Goal: Transaction & Acquisition: Register for event/course

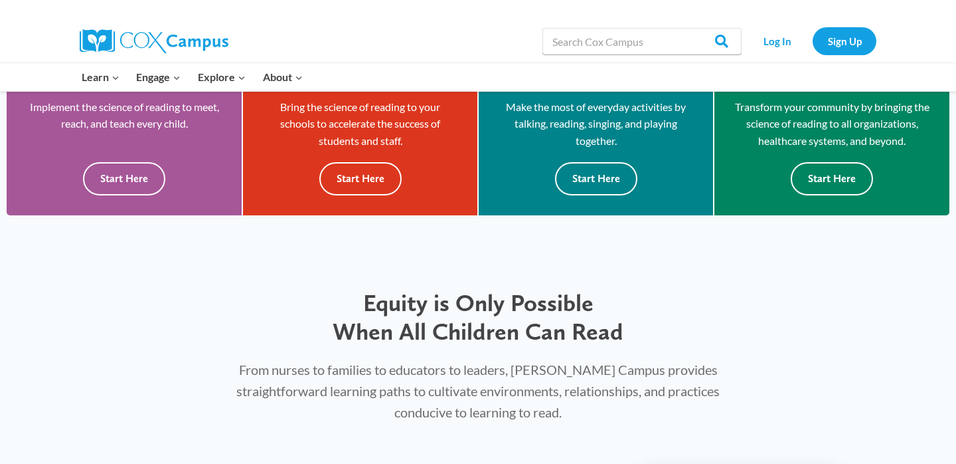
scroll to position [302, 0]
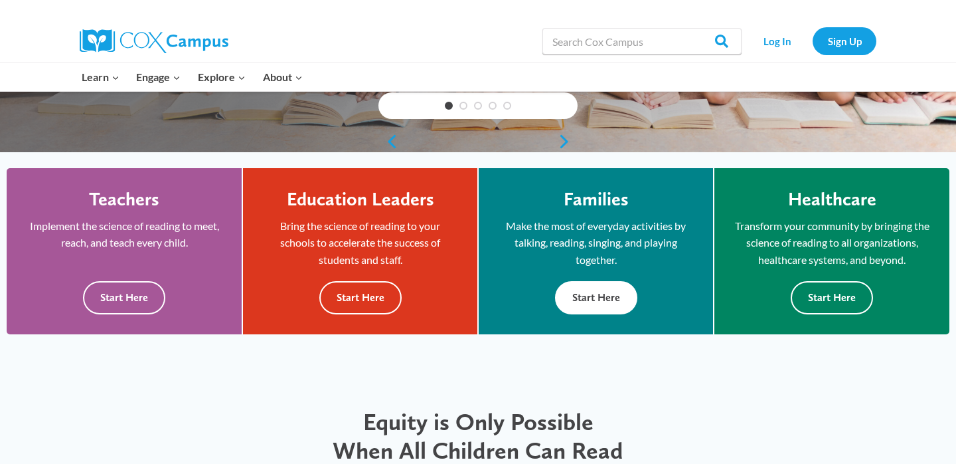
click at [605, 293] on button "Start Here" at bounding box center [596, 297] width 82 height 33
click at [615, 296] on button "Start Here" at bounding box center [596, 297] width 82 height 33
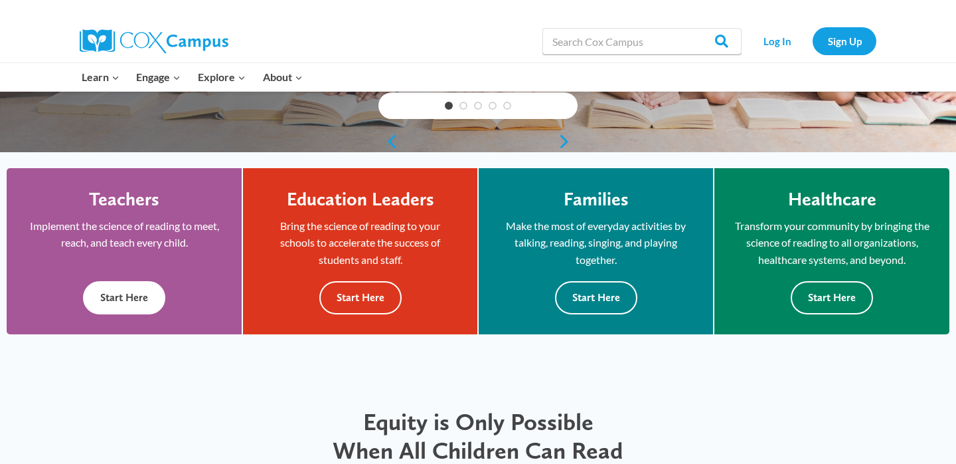
click at [133, 306] on button "Start Here" at bounding box center [124, 297] width 82 height 33
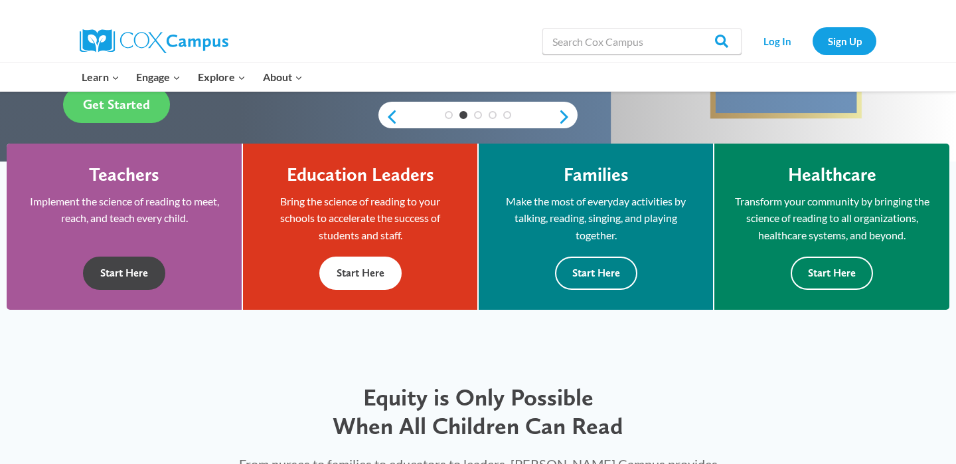
scroll to position [0, 0]
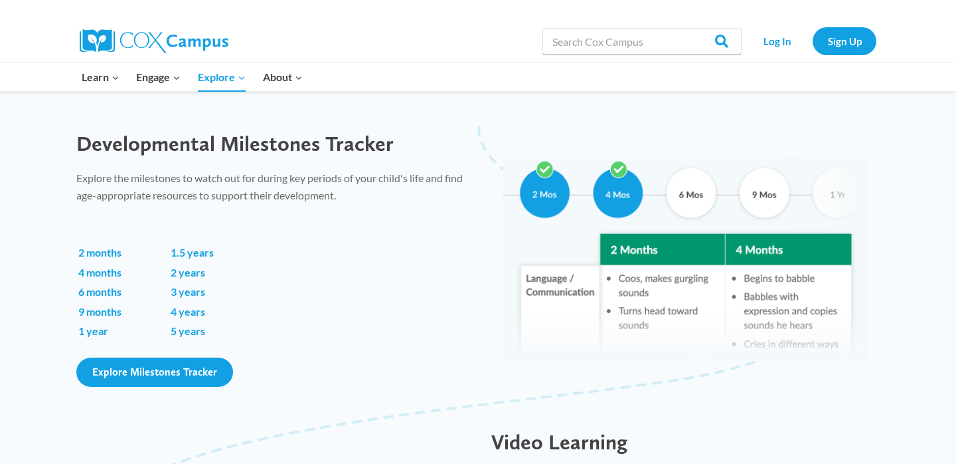
scroll to position [875, 0]
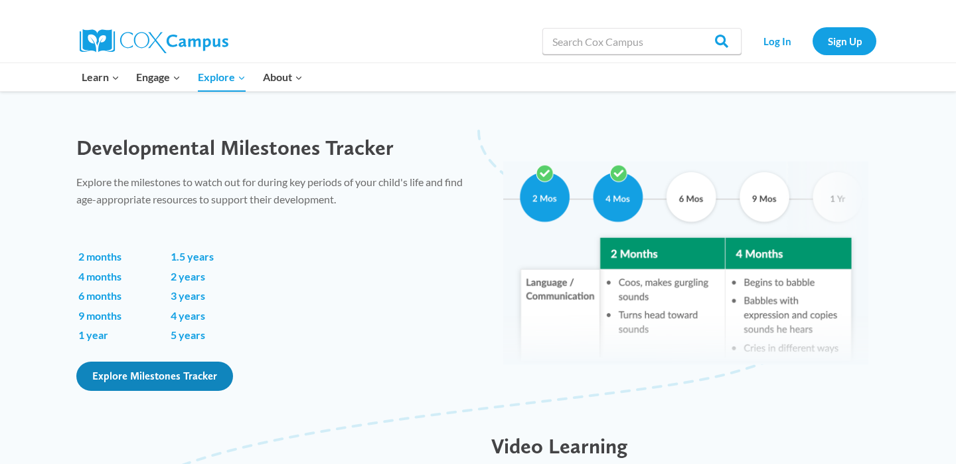
click at [204, 369] on link "Explore Milestones Tracker" at bounding box center [154, 375] width 157 height 29
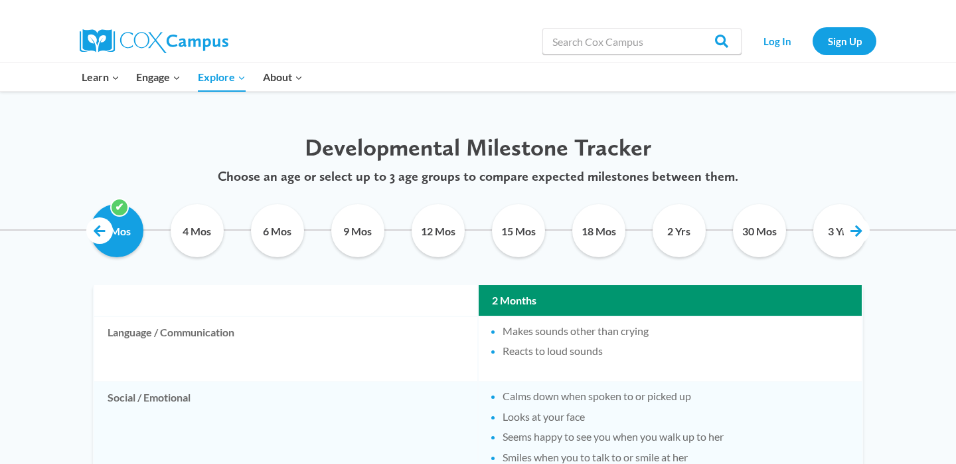
scroll to position [640, 0]
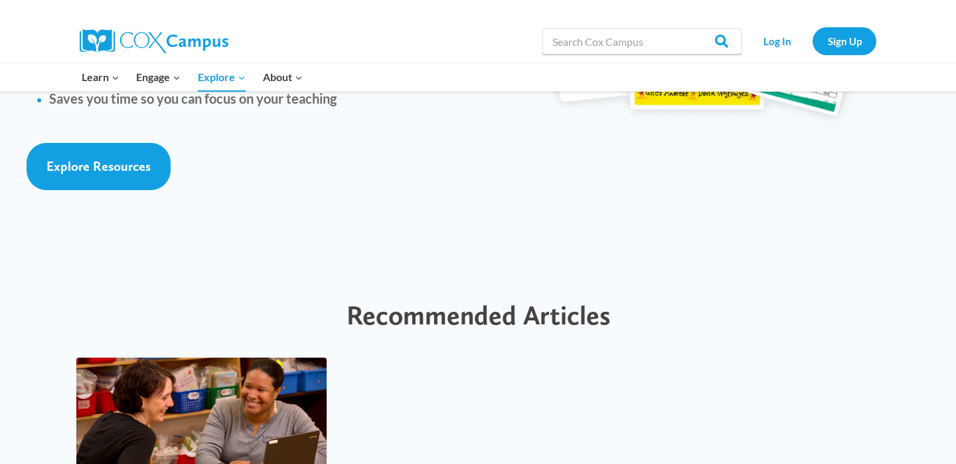
scroll to position [2778, 0]
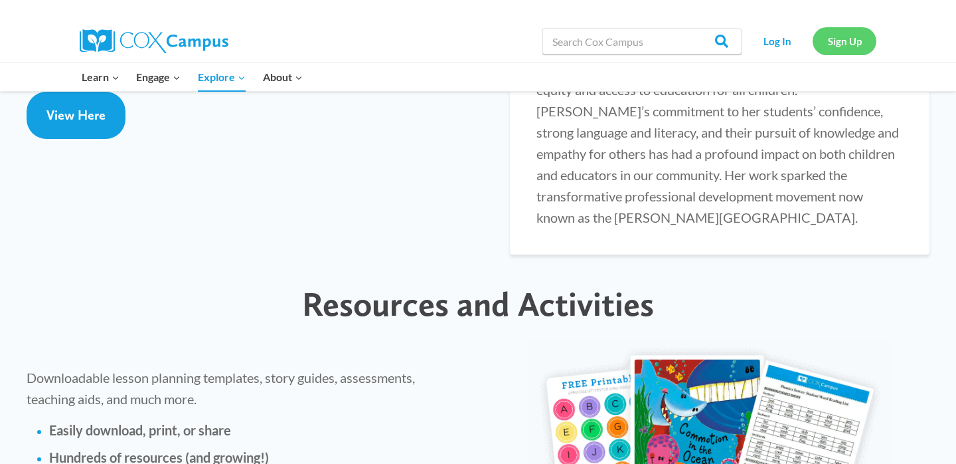
click at [847, 36] on link "Sign Up" at bounding box center [845, 40] width 64 height 27
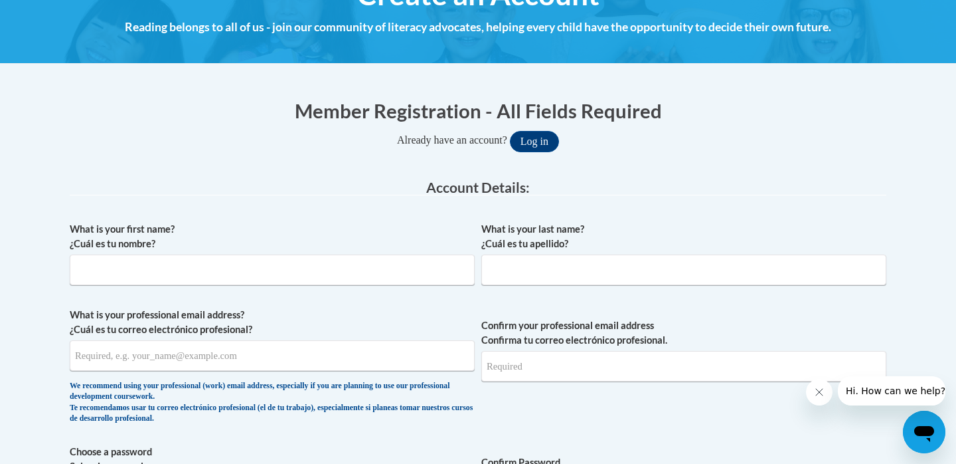
scroll to position [187, 0]
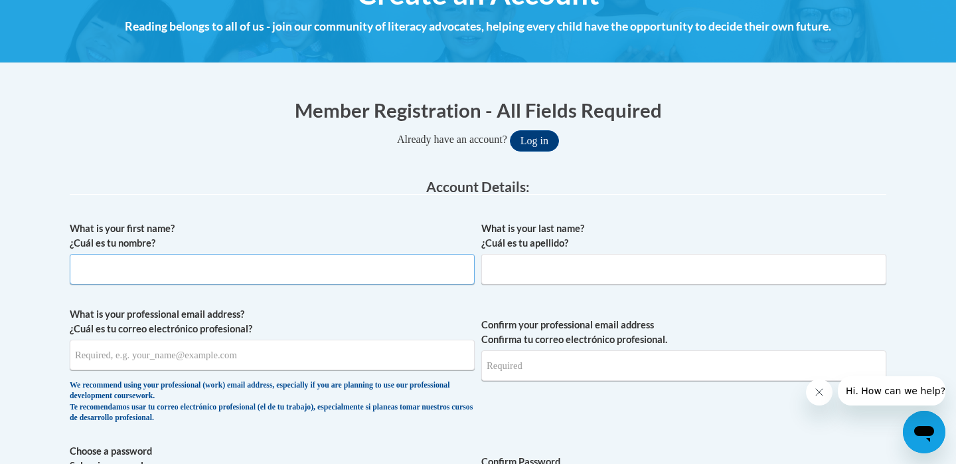
click at [324, 256] on input "What is your first name? ¿Cuál es tu nombre?" at bounding box center [272, 269] width 405 height 31
type input "Olivia"
click at [600, 268] on input "What is your last name? ¿Cuál es tu apellido?" at bounding box center [683, 269] width 405 height 31
type input "Flabiano"
click at [333, 357] on input "What is your professional email address? ¿Cuál es tu correo electrónico profesi…" at bounding box center [272, 354] width 405 height 31
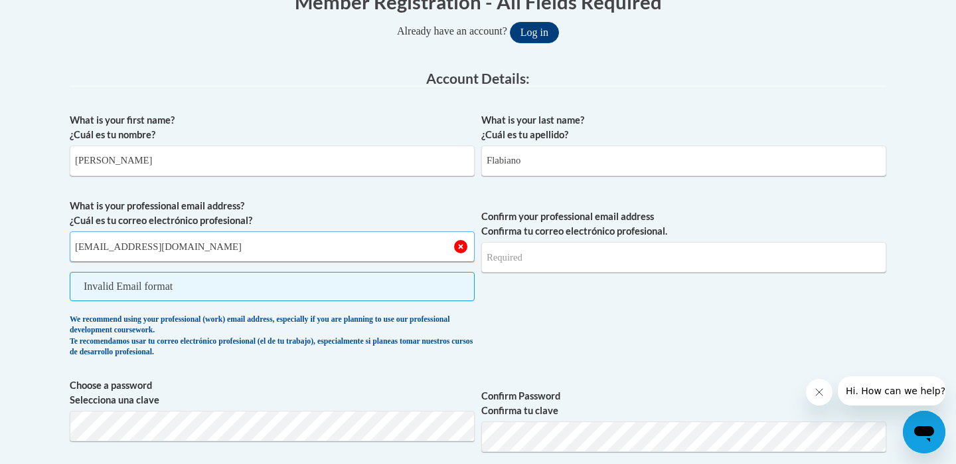
scroll to position [325, 0]
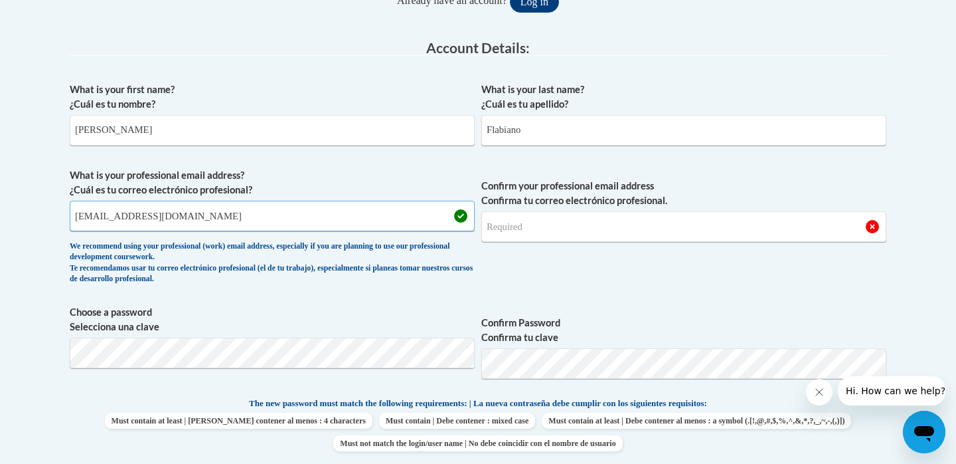
click at [269, 213] on input "opflabiano@prosper-isd.net" at bounding box center [272, 216] width 405 height 31
type input "opflabiano@prosper-isd.net"
click at [500, 224] on input "Confirm your professional email address Confirma tu correo electrónico profesio…" at bounding box center [683, 226] width 405 height 31
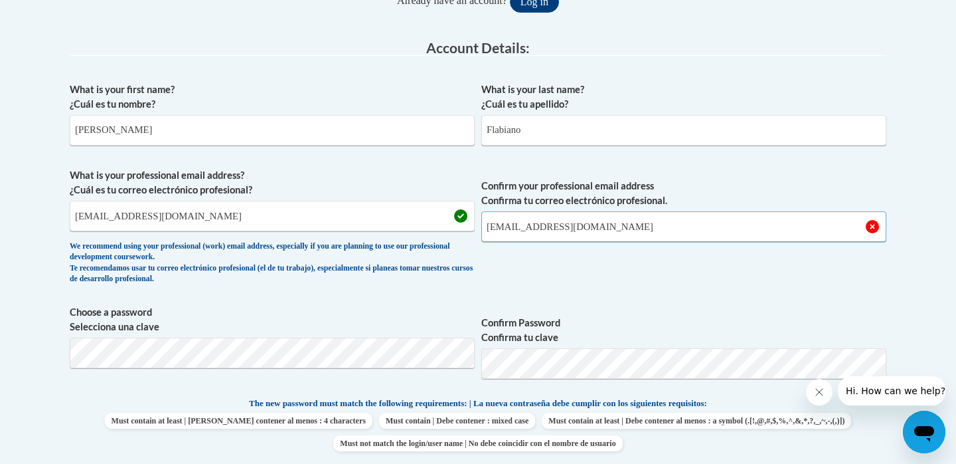
type input "opflabiano@prosper-isd.net"
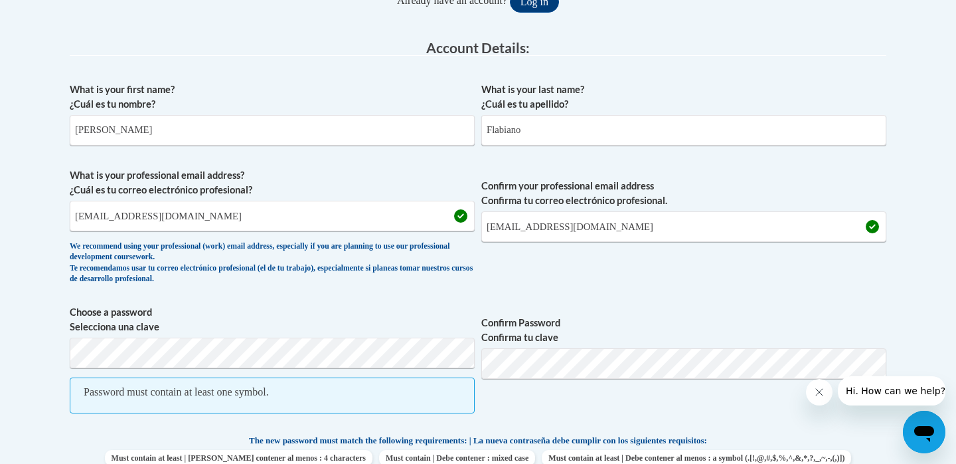
click at [709, 274] on span "Confirm your professional email address Confirma tu correo electrónico profesio…" at bounding box center [683, 229] width 405 height 123
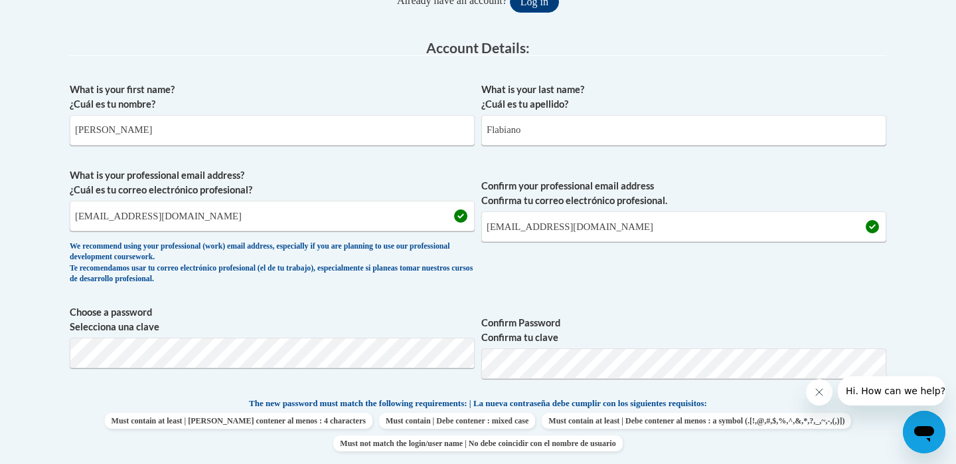
click at [534, 313] on span "Confirm Password Confirma tu clave" at bounding box center [683, 347] width 405 height 84
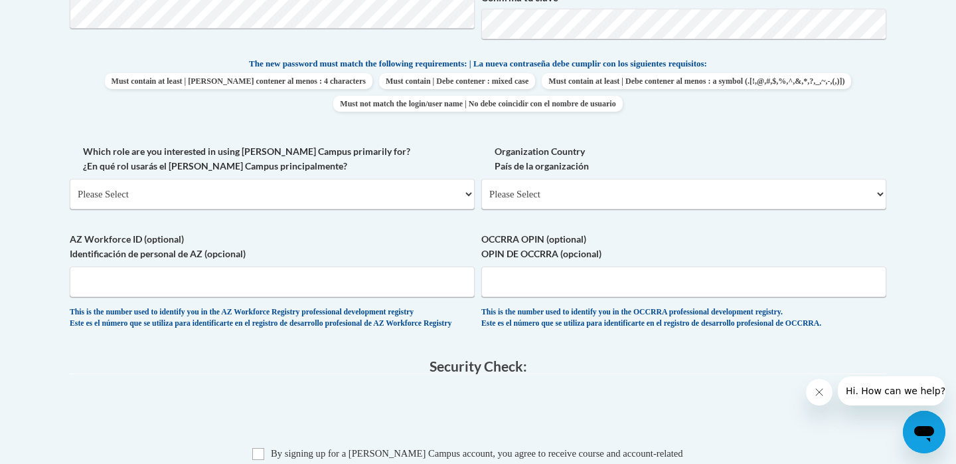
scroll to position [665, 0]
click at [418, 191] on select "Please Select College/University | Colegio/Universidad Community/Nonprofit Part…" at bounding box center [272, 193] width 405 height 31
select select "fbf2d438-af2f-41f8-98f1-81c410e29de3"
click at [70, 178] on select "Please Select College/University | Colegio/Universidad Community/Nonprofit Part…" at bounding box center [272, 193] width 405 height 31
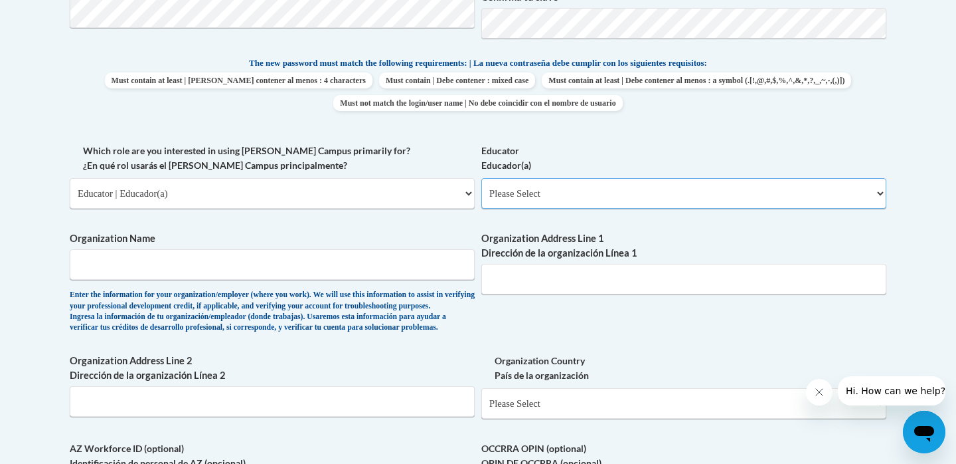
click at [556, 194] on select "Please Select Early Learning/Daycare Teacher/Family Home Care Provider | Maestr…" at bounding box center [683, 193] width 405 height 31
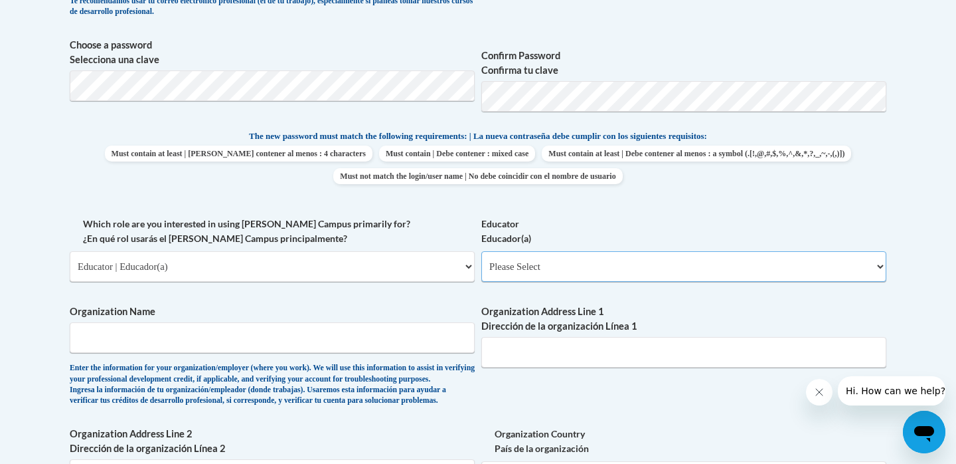
scroll to position [594, 0]
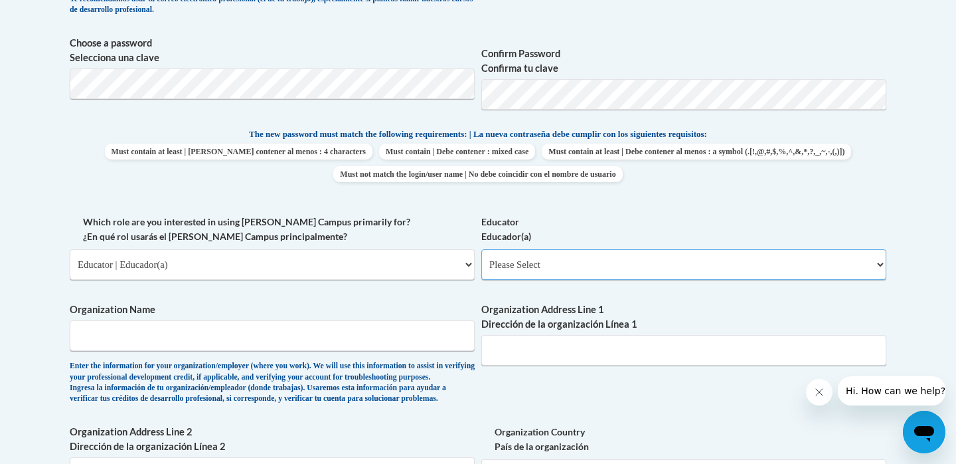
click at [507, 266] on select "Please Select Early Learning/Daycare Teacher/Family Home Care Provider | Maestr…" at bounding box center [683, 264] width 405 height 31
select select "8e40623d-54d0-45cd-9f92-5df65cd3f8cf"
click at [481, 249] on select "Please Select Early Learning/Daycare Teacher/Family Home Care Provider | Maestr…" at bounding box center [683, 264] width 405 height 31
click at [345, 342] on input "Organization Name" at bounding box center [272, 335] width 405 height 31
type input "Prosper ISD"
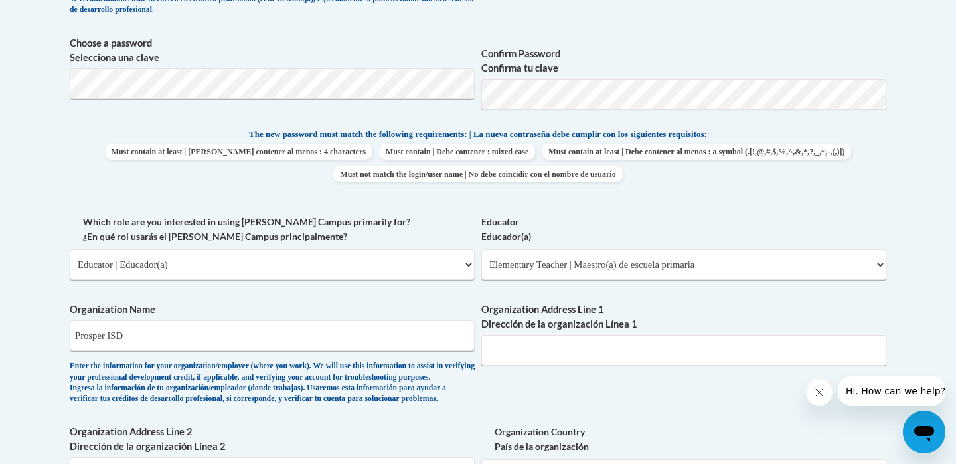
click at [410, 308] on label "Organization Name" at bounding box center [272, 309] width 405 height 15
click at [410, 320] on input "Prosper ISD" at bounding box center [272, 335] width 405 height 31
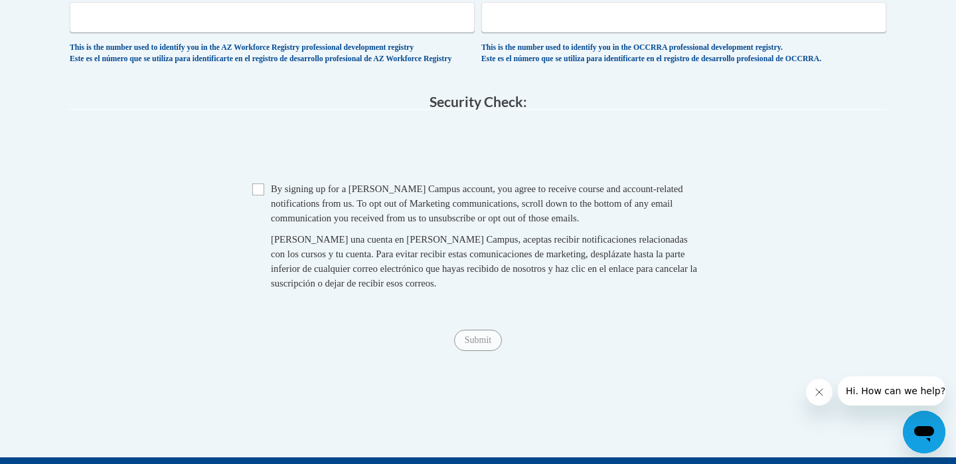
scroll to position [1140, 0]
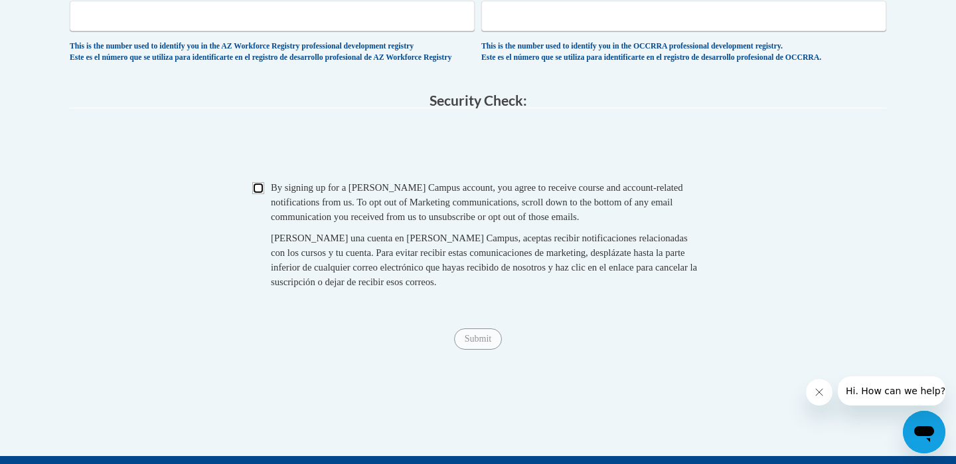
click at [260, 194] on input "Checkbox" at bounding box center [258, 188] width 12 height 12
checkbox input "true"
click at [471, 349] on input "Submit" at bounding box center [478, 338] width 48 height 21
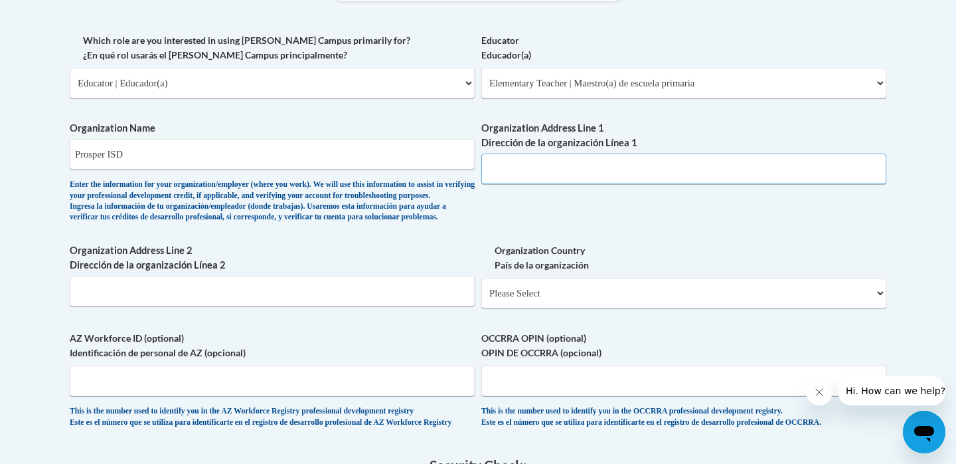
scroll to position [763, 0]
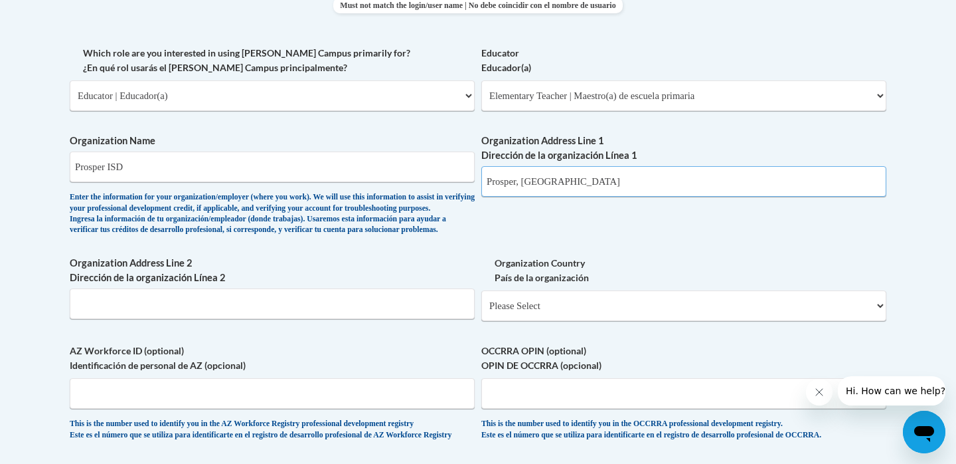
type input "Prosper, TX"
click at [522, 230] on div "What is your first name? ¿Cuál es tu nombre? Olivia What is your last name? ¿Cu…" at bounding box center [478, 45] width 817 height 815
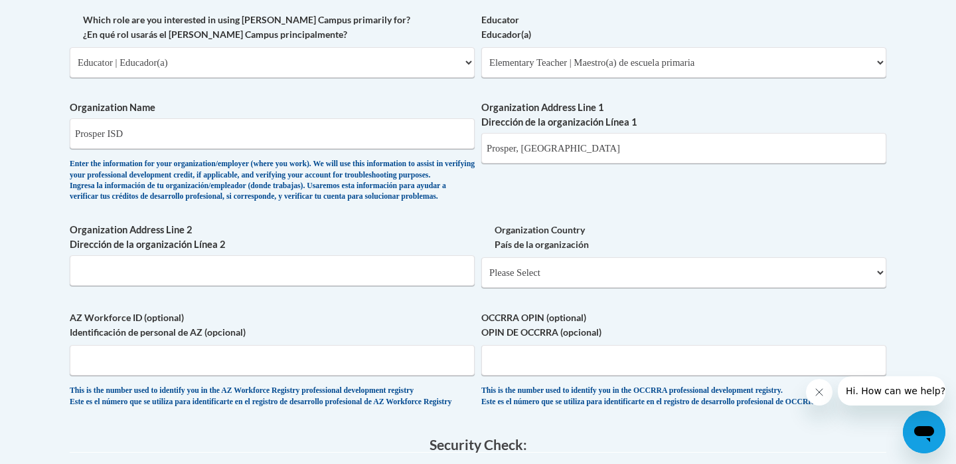
scroll to position [797, 0]
click at [566, 287] on select "Please Select United States | Estados Unidos Outside of the United States | Fue…" at bounding box center [683, 271] width 405 height 31
select select "ad49bcad-a171-4b2e-b99c-48b446064914"
click at [481, 278] on select "Please Select United States | Estados Unidos Outside of the United States | Fue…" at bounding box center [683, 271] width 405 height 31
select select
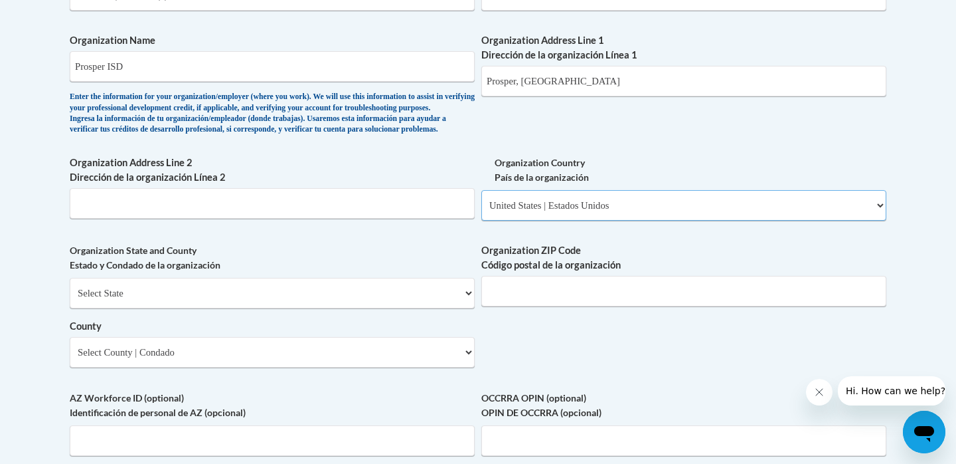
scroll to position [876, 0]
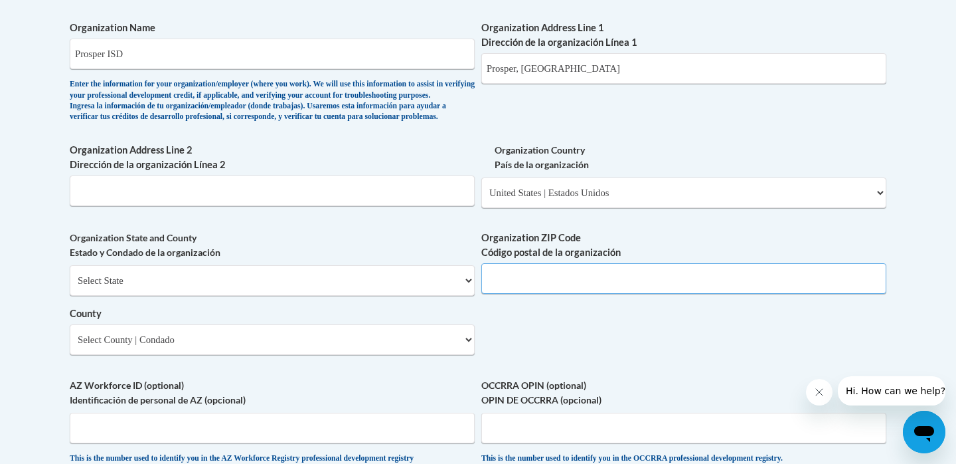
click at [580, 294] on input "Organization ZIP Code Código postal de la organización" at bounding box center [683, 278] width 405 height 31
type input "75078"
click at [516, 348] on div "What is your first name? ¿Cuál es tu nombre? Olivia What is your last name? ¿Cu…" at bounding box center [478, 6] width 817 height 963
click at [513, 348] on div "What is your first name? ¿Cuál es tu nombre? Olivia What is your last name? ¿Cu…" at bounding box center [478, 6] width 817 height 963
click at [438, 318] on div "Select State Alabama Alaska Arizona Arkansas California Colorado Connecticut De…" at bounding box center [272, 310] width 405 height 90
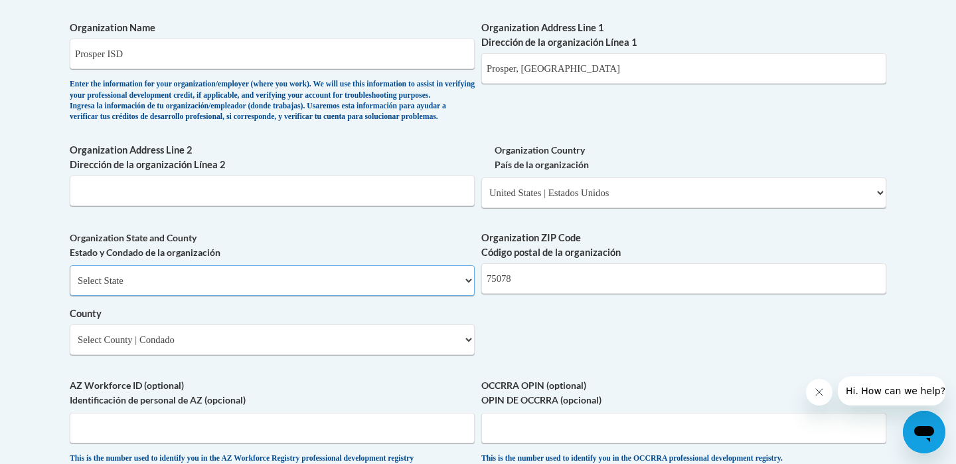
click at [434, 296] on select "Select State Alabama Alaska Arizona Arkansas California Colorado Connecticut De…" at bounding box center [272, 280] width 405 height 31
select select "Texas"
click at [70, 286] on select "Select State Alabama Alaska Arizona Arkansas California Colorado Connecticut De…" at bounding box center [272, 280] width 405 height 31
click at [307, 355] on select "County" at bounding box center [272, 339] width 405 height 31
click at [491, 355] on div "What is your first name? ¿Cuál es tu nombre? Olivia What is your last name? ¿Cu…" at bounding box center [478, 6] width 817 height 963
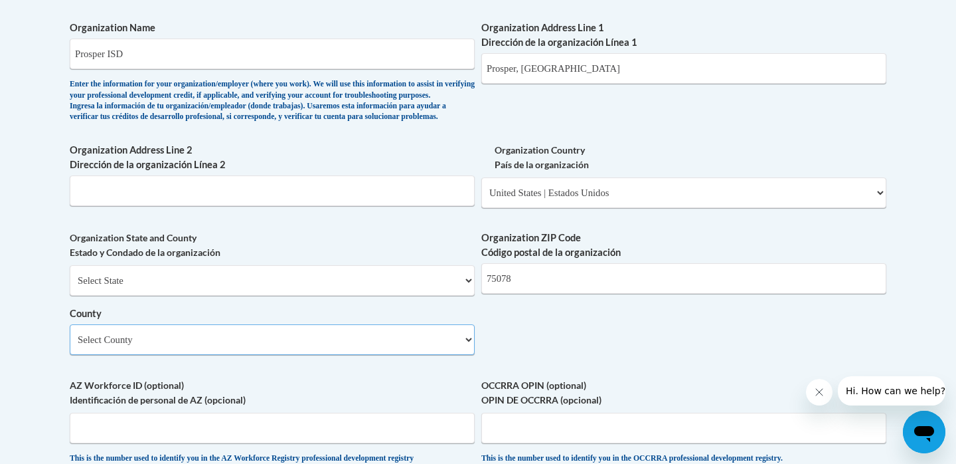
click at [456, 355] on select "Select County Anderson Andrews Angelina Aransas Archer Armstrong Atascosa Austi…" at bounding box center [272, 339] width 405 height 31
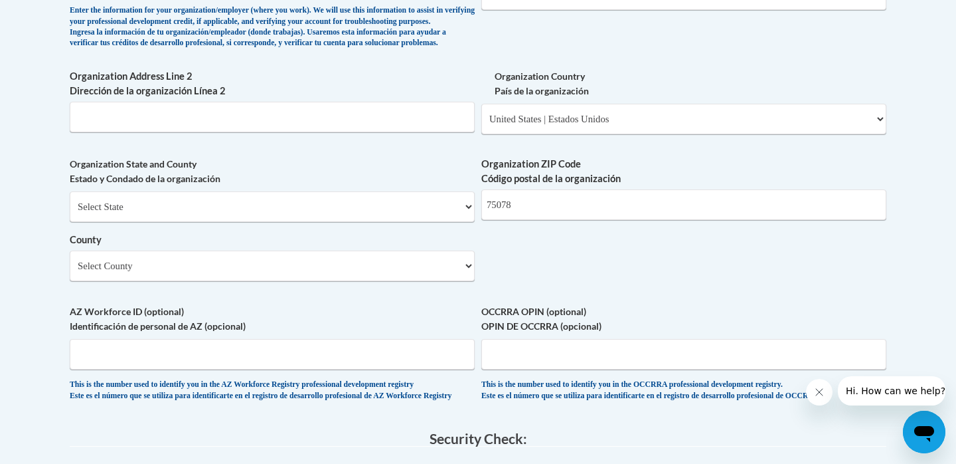
scroll to position [937, 0]
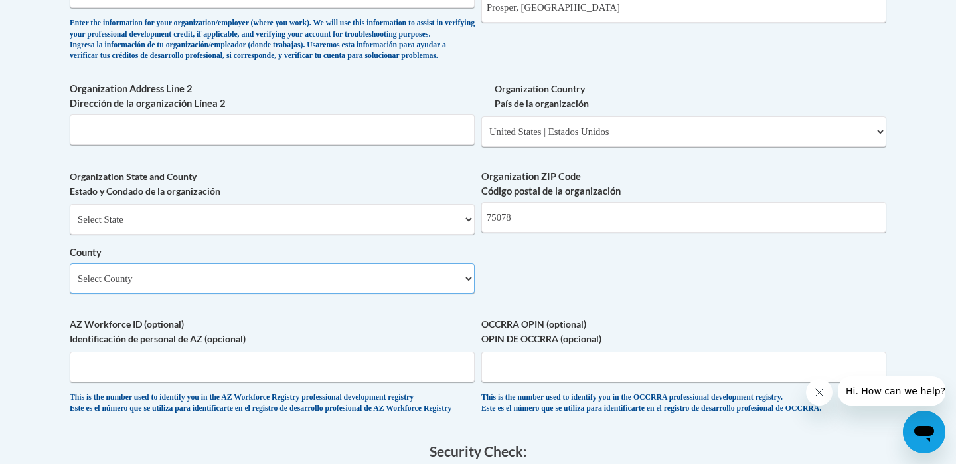
click at [380, 290] on select "Select County Anderson Andrews Angelina Aransas Archer Armstrong Atascosa Austi…" at bounding box center [272, 278] width 405 height 31
select select "Collin"
click at [70, 285] on select "Select County Anderson Andrews Angelina Aransas Archer Armstrong Atascosa Austi…" at bounding box center [272, 278] width 405 height 31
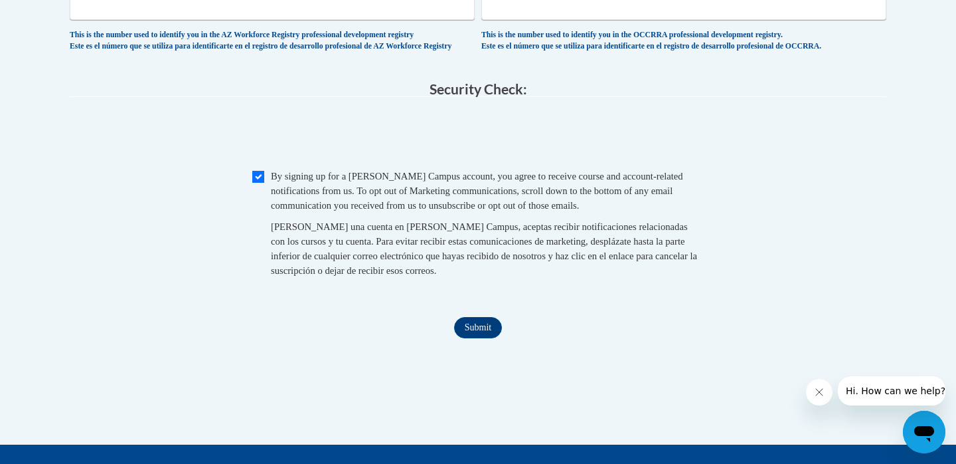
scroll to position [1341, 0]
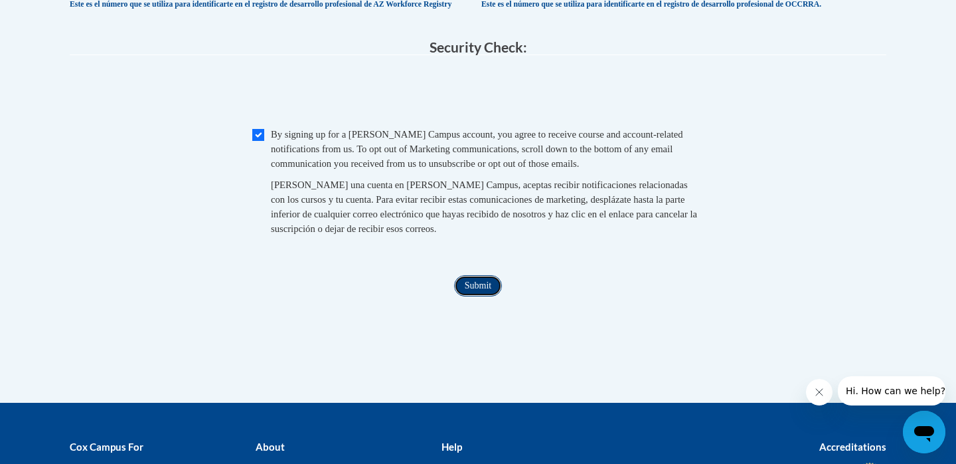
click at [483, 296] on input "Submit" at bounding box center [478, 285] width 48 height 21
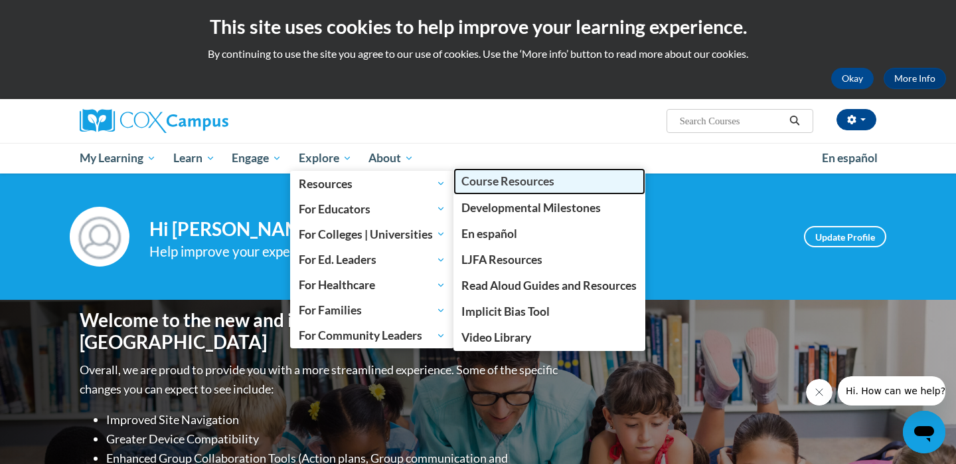
click at [538, 187] on span "Course Resources" at bounding box center [508, 181] width 93 height 14
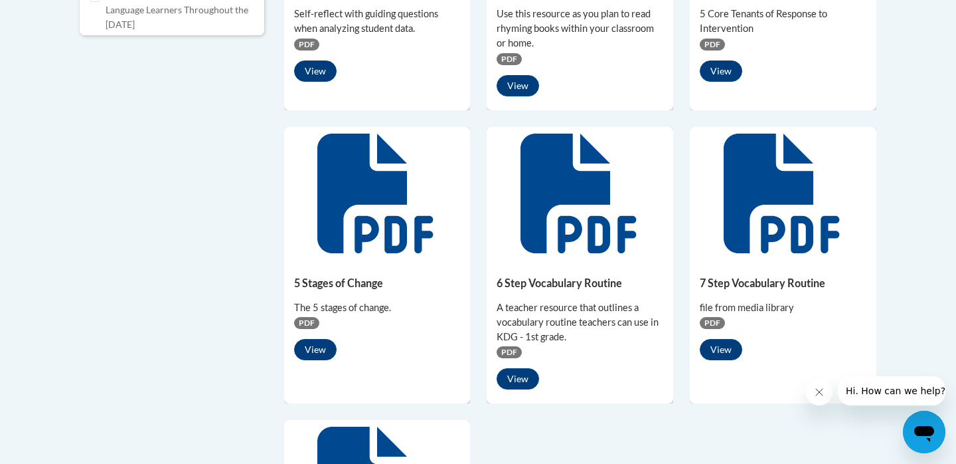
scroll to position [833, 0]
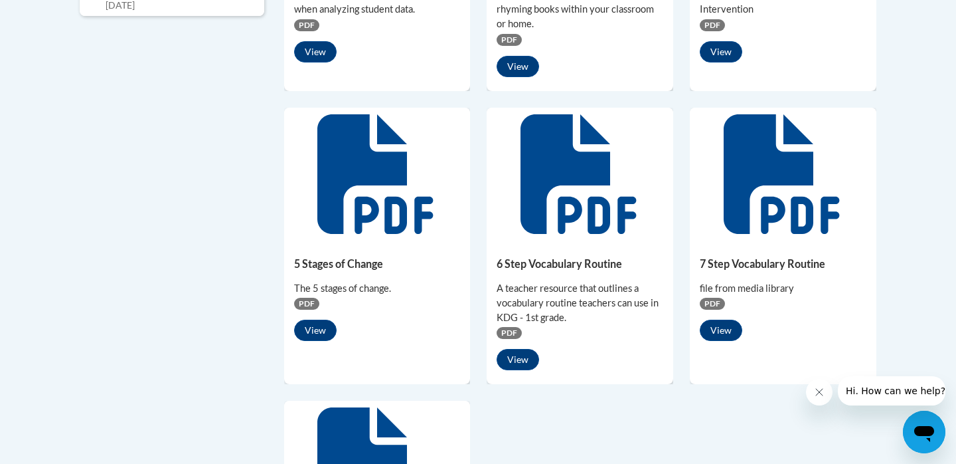
click at [574, 264] on h5 "6 Step Vocabulary Routine" at bounding box center [580, 263] width 167 height 13
click at [578, 203] on icon at bounding box center [579, 174] width 116 height 120
click at [518, 353] on button "View" at bounding box center [518, 359] width 43 height 21
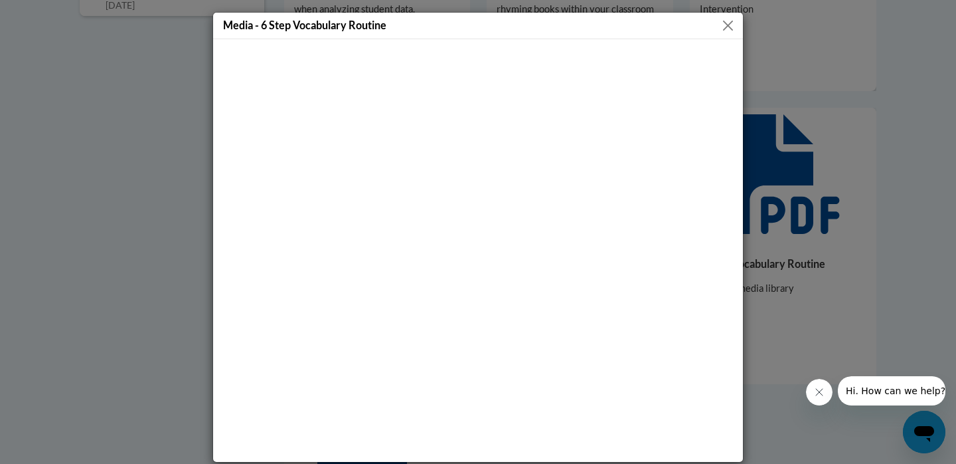
click at [727, 29] on button "Close" at bounding box center [728, 25] width 17 height 17
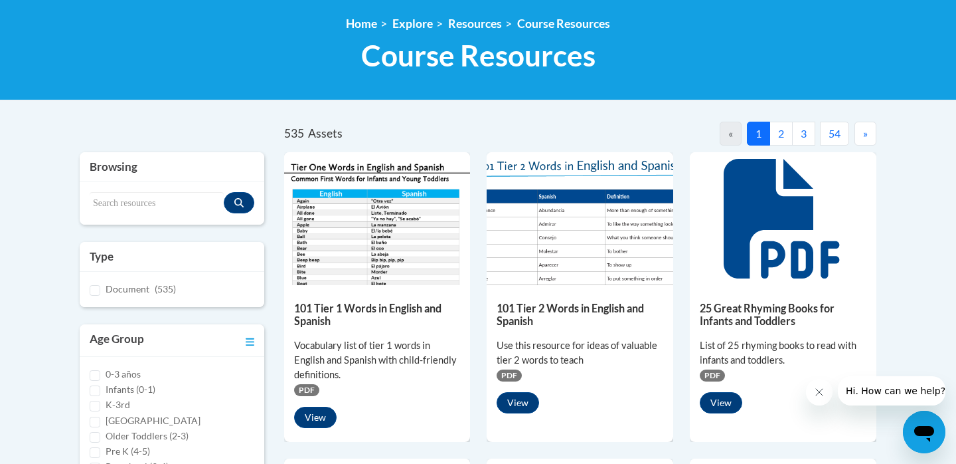
scroll to position [0, 0]
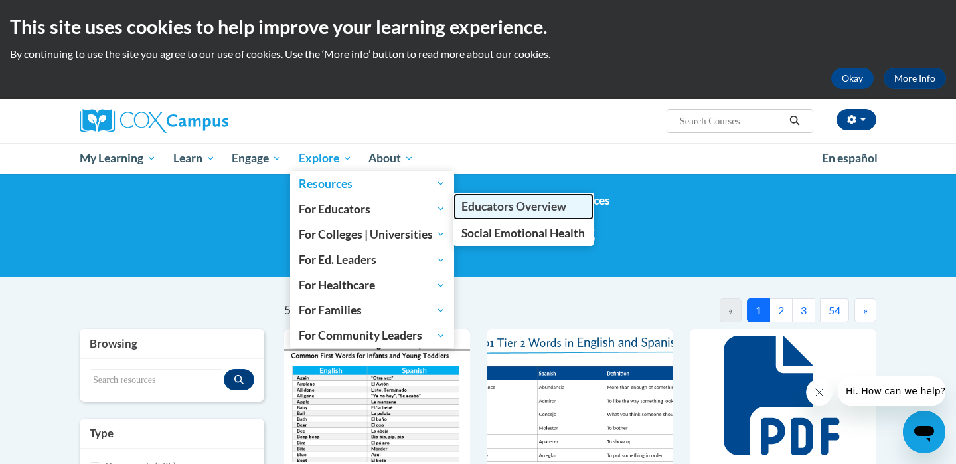
click at [487, 209] on span "Educators Overview" at bounding box center [514, 206] width 105 height 14
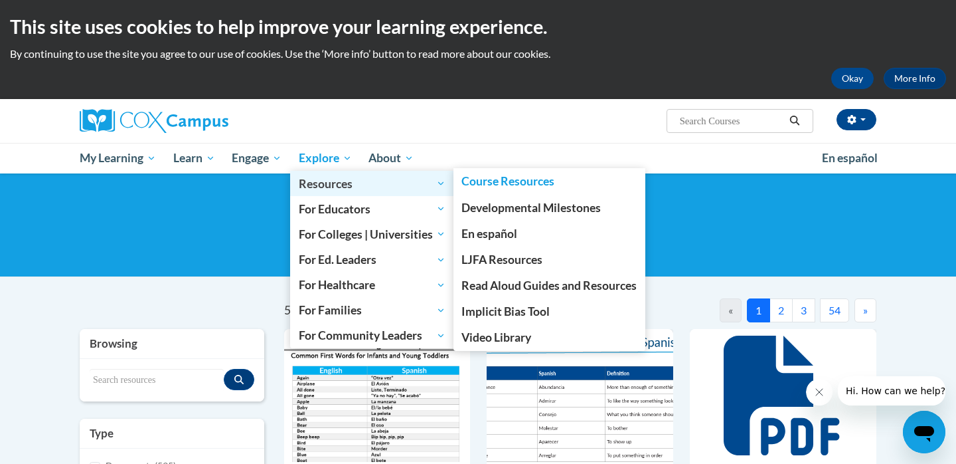
click at [448, 180] on link "Resources" at bounding box center [372, 183] width 164 height 25
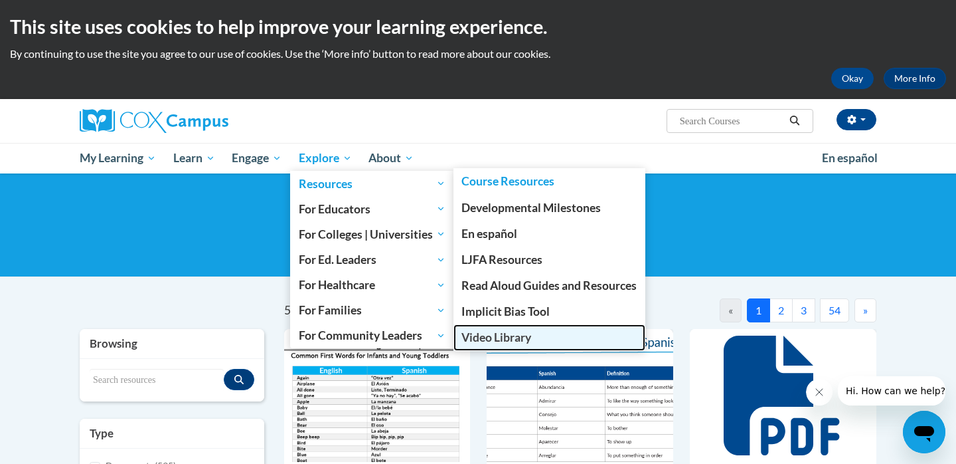
click at [492, 337] on span "Video Library" at bounding box center [497, 337] width 70 height 14
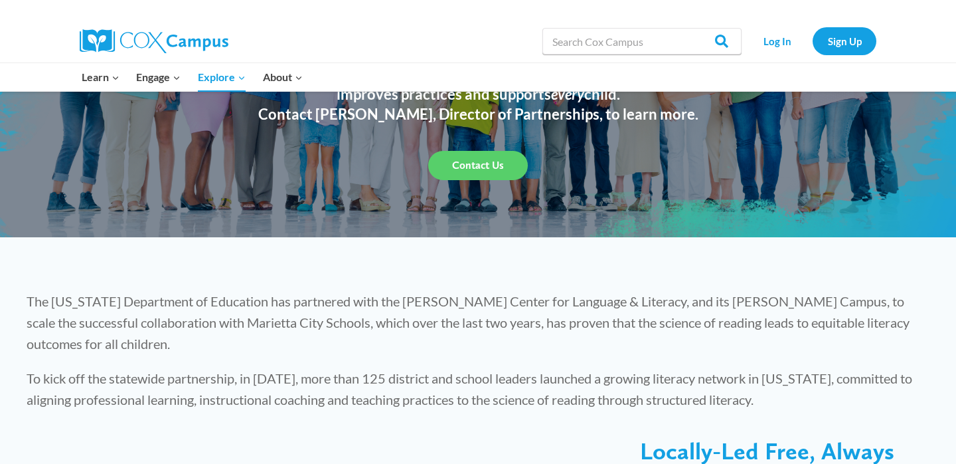
scroll to position [41, 0]
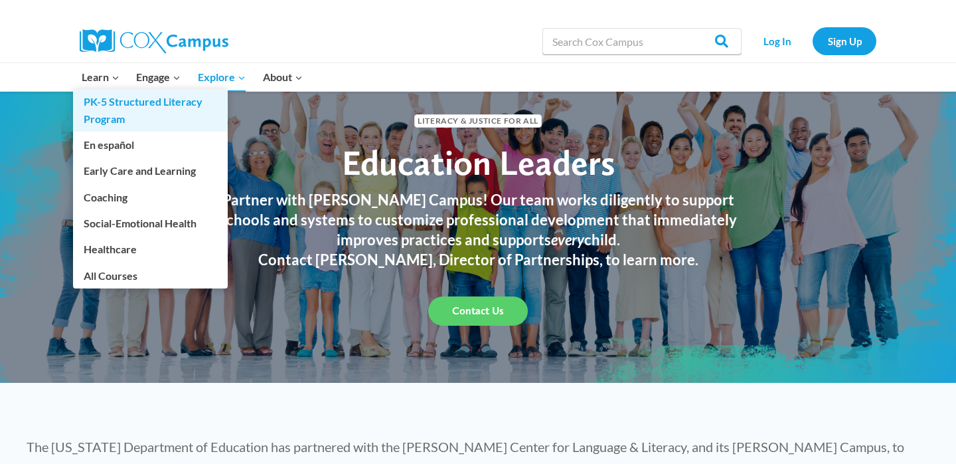
click at [123, 100] on link "PK-5 Structured Literacy Program" at bounding box center [150, 110] width 155 height 43
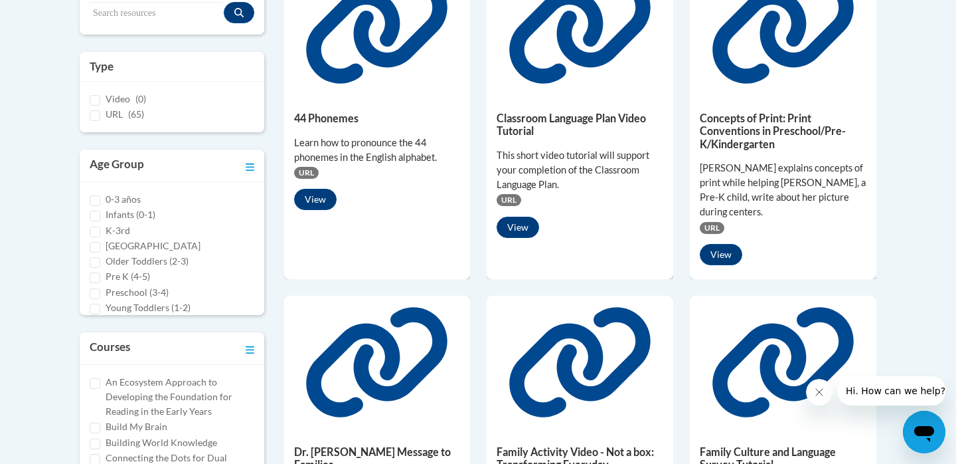
scroll to position [369, 0]
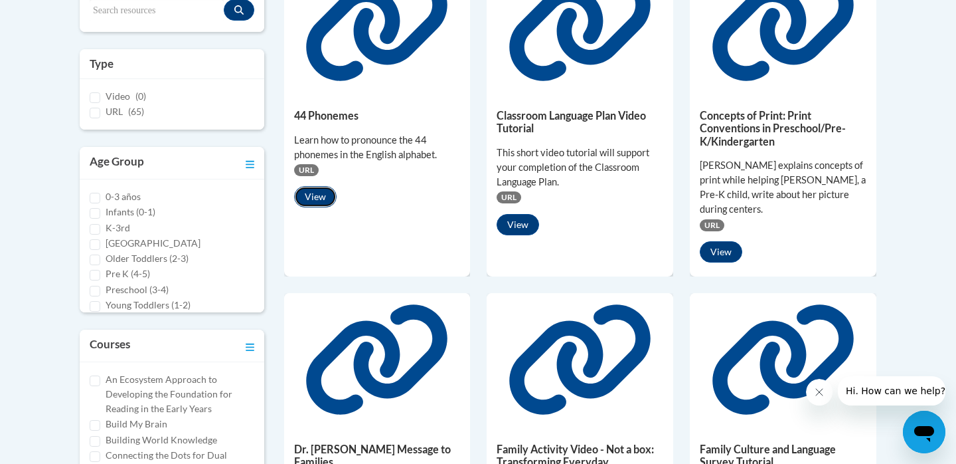
click at [324, 201] on button "View" at bounding box center [315, 196] width 43 height 21
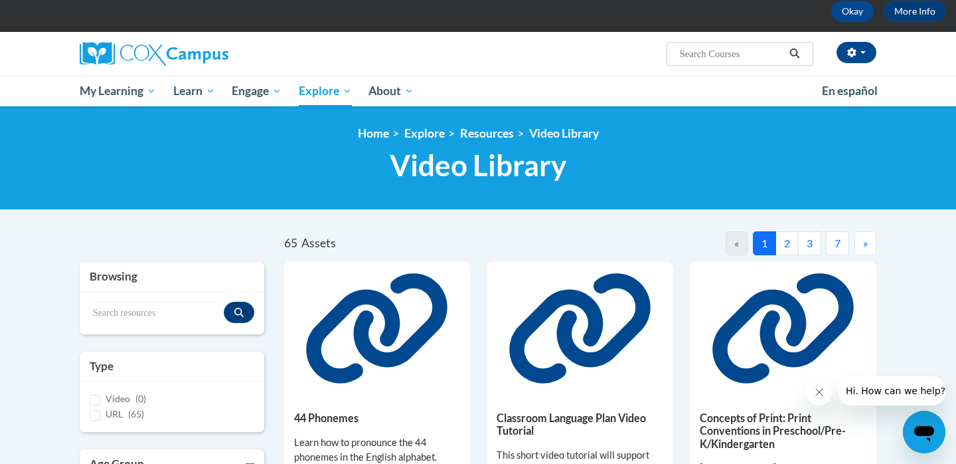
scroll to position [0, 0]
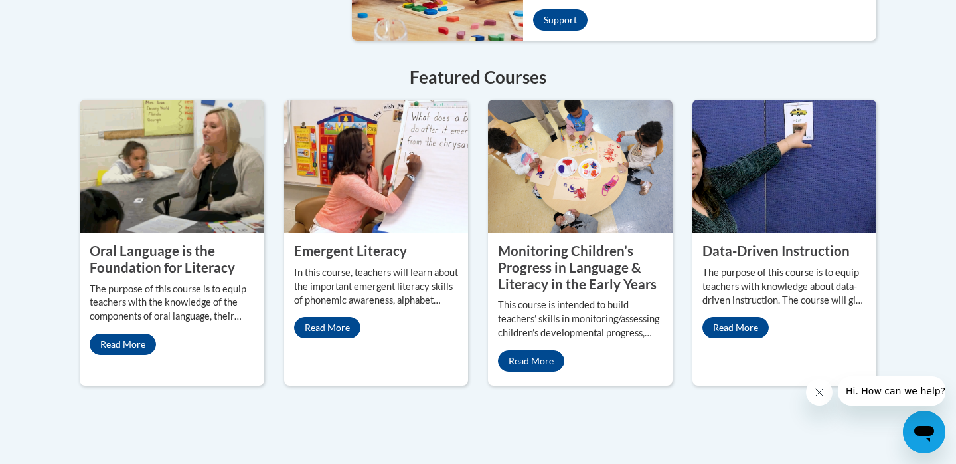
scroll to position [1161, 0]
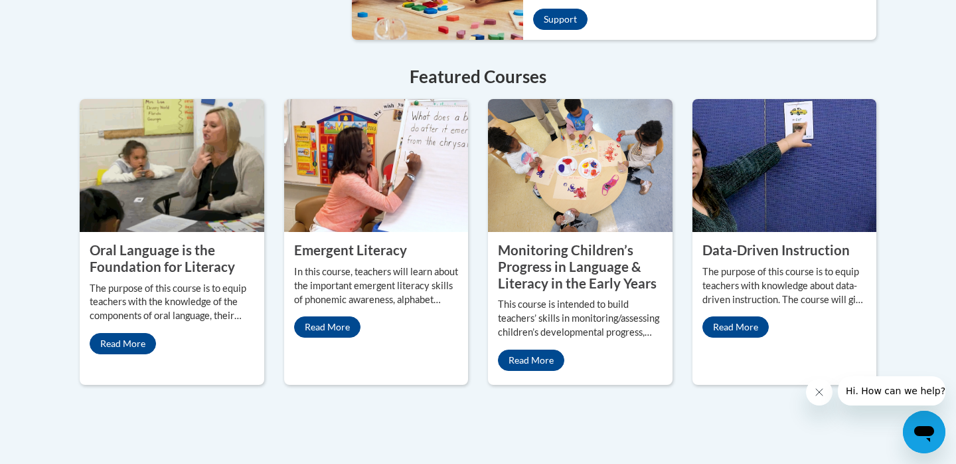
click at [201, 170] on img at bounding box center [172, 165] width 185 height 133
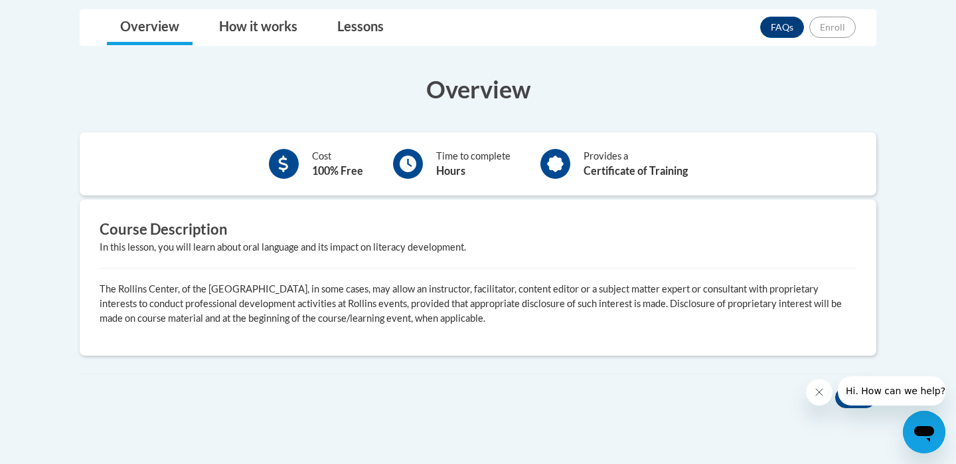
scroll to position [324, 0]
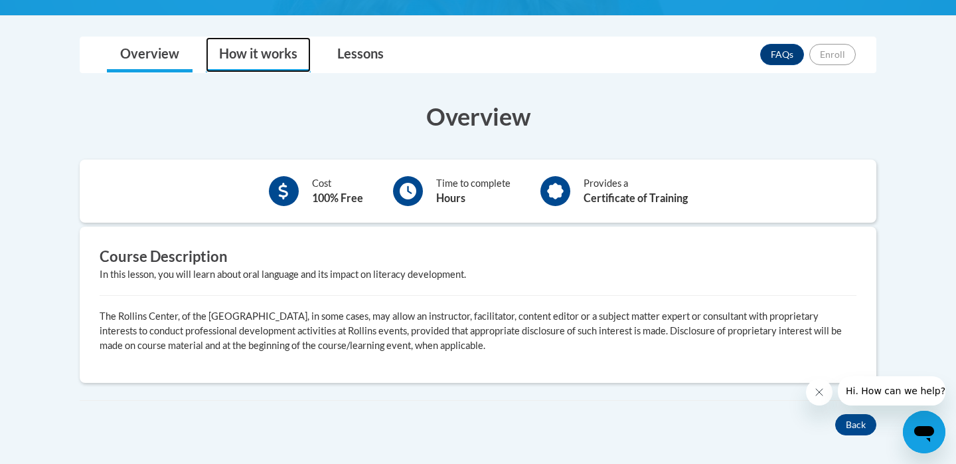
click at [268, 66] on link "How it works" at bounding box center [258, 54] width 105 height 35
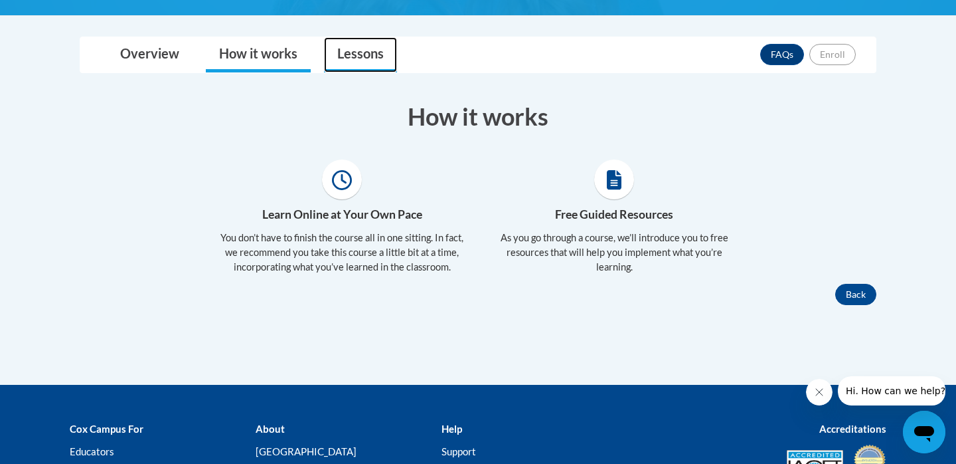
click at [350, 50] on link "Lessons" at bounding box center [360, 54] width 73 height 35
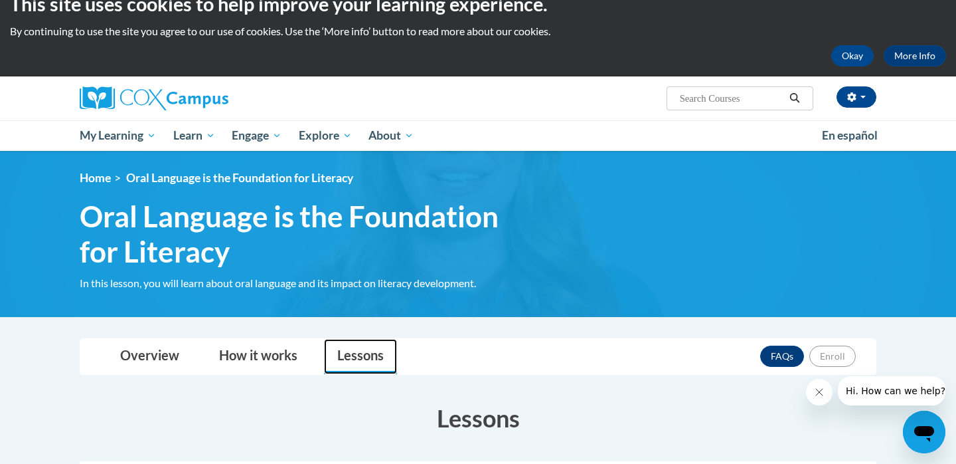
scroll to position [0, 0]
